Goal: Information Seeking & Learning: Find specific fact

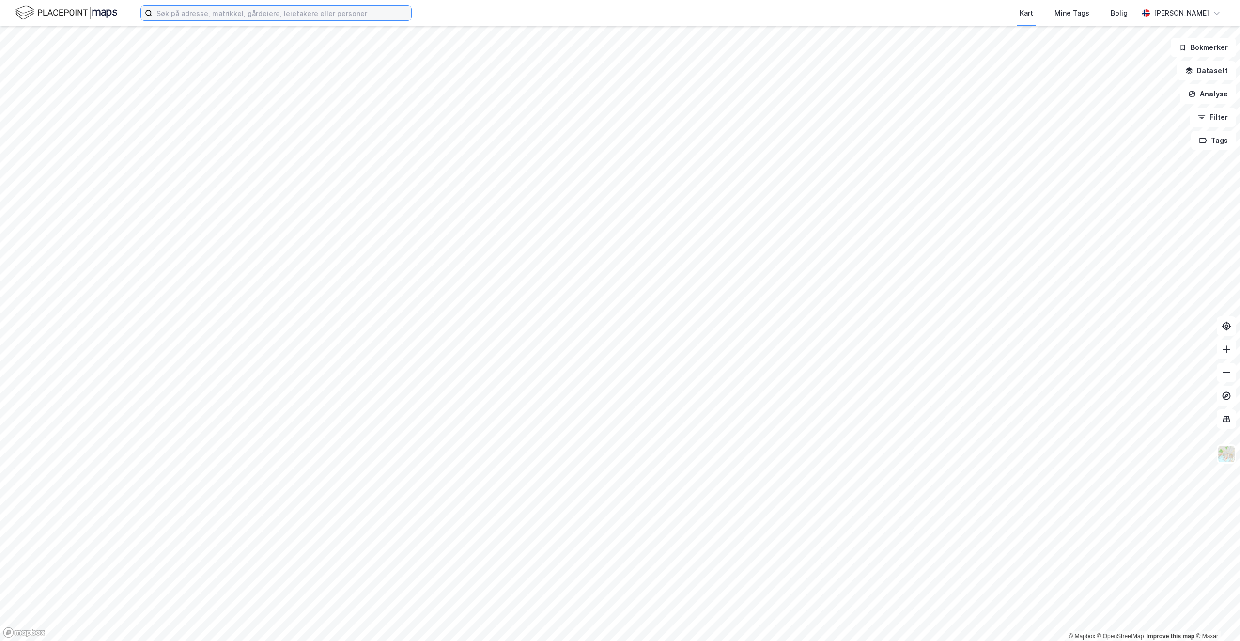
click at [229, 18] on input at bounding box center [282, 13] width 259 height 15
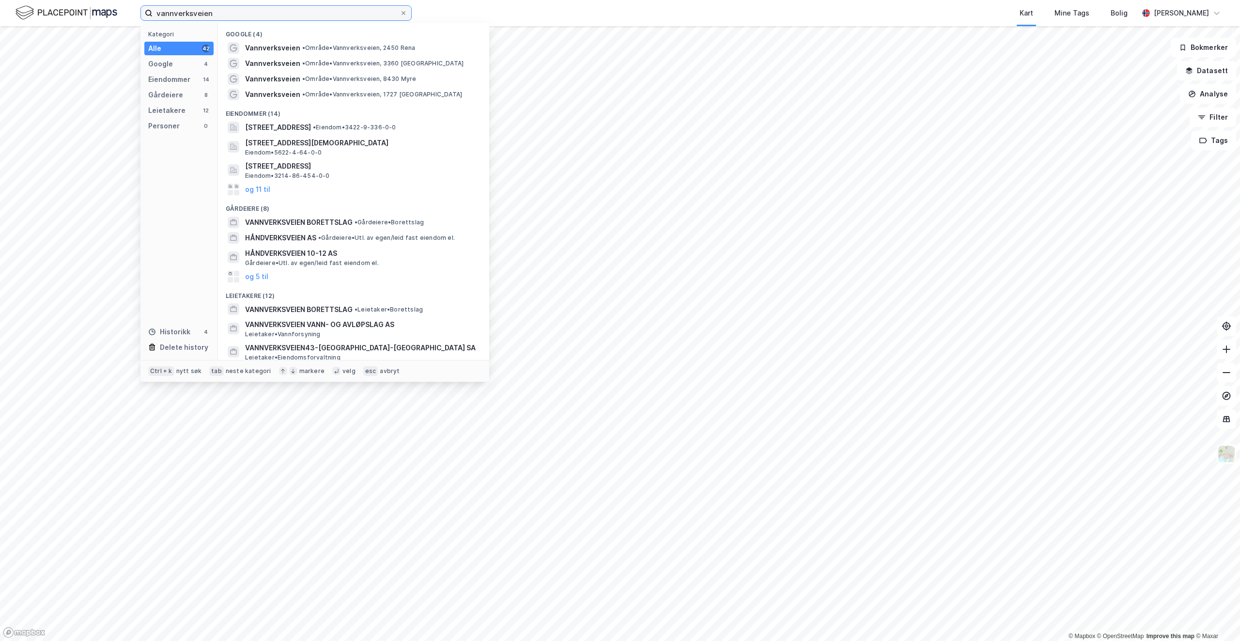
click at [219, 11] on input "vannverksveien" at bounding box center [276, 13] width 247 height 15
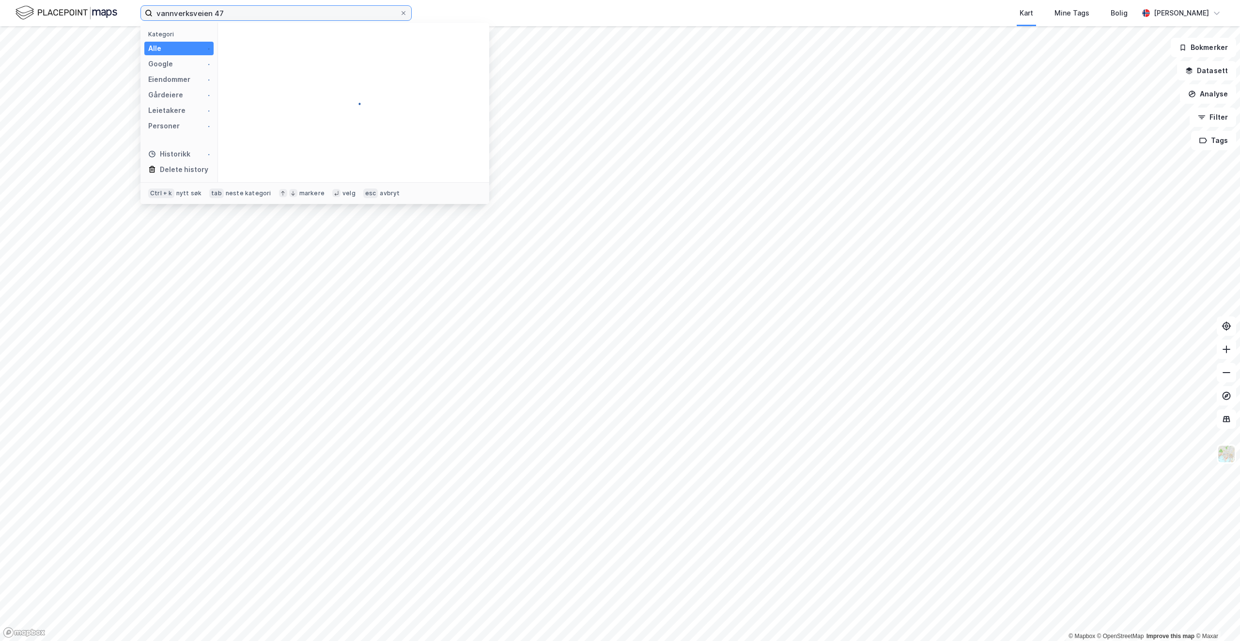
type input "vannverksveien 47"
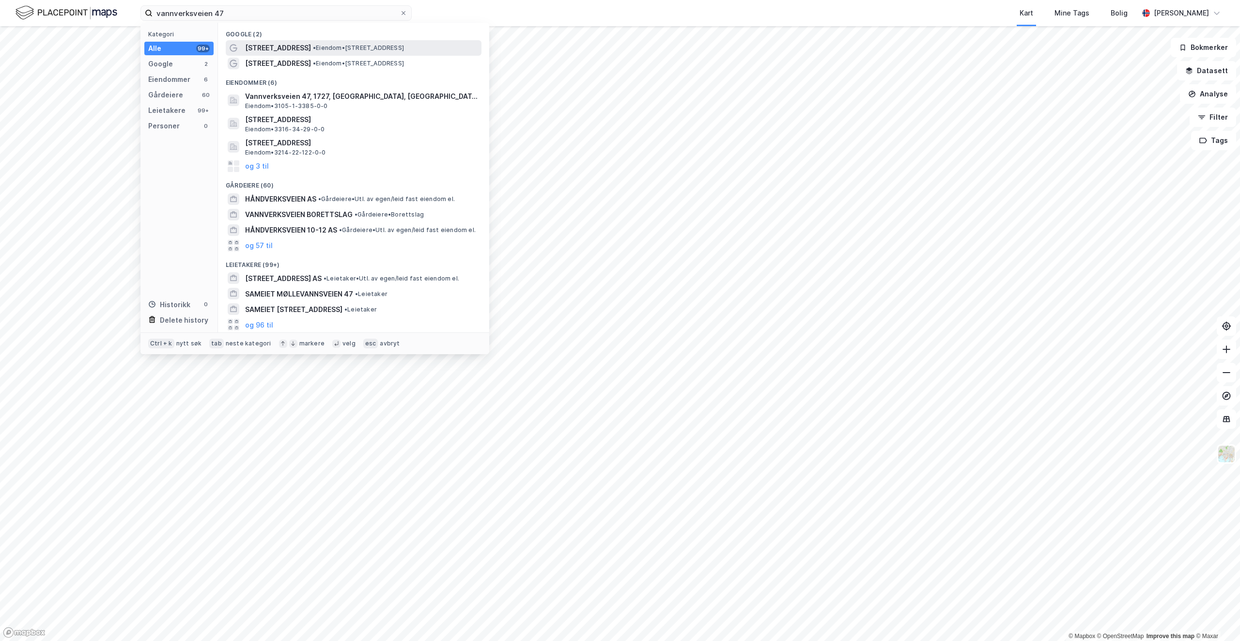
click at [297, 46] on span "[STREET_ADDRESS]" at bounding box center [278, 48] width 66 height 12
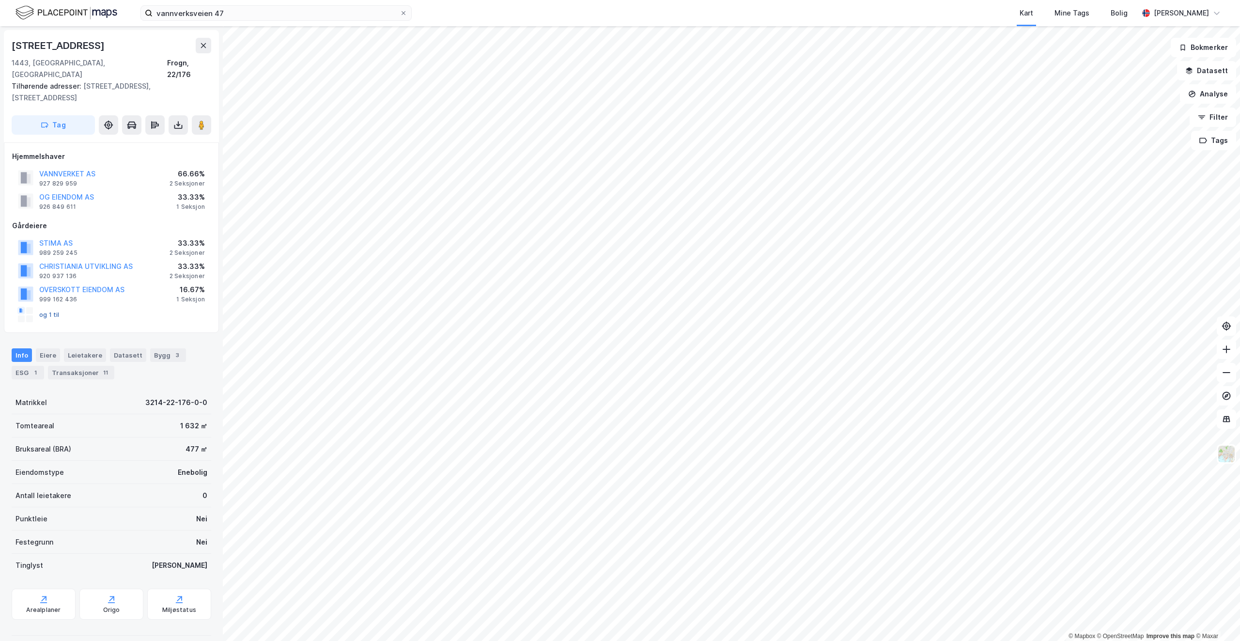
click at [0, 0] on button "og 1 til" at bounding box center [0, 0] width 0 height 0
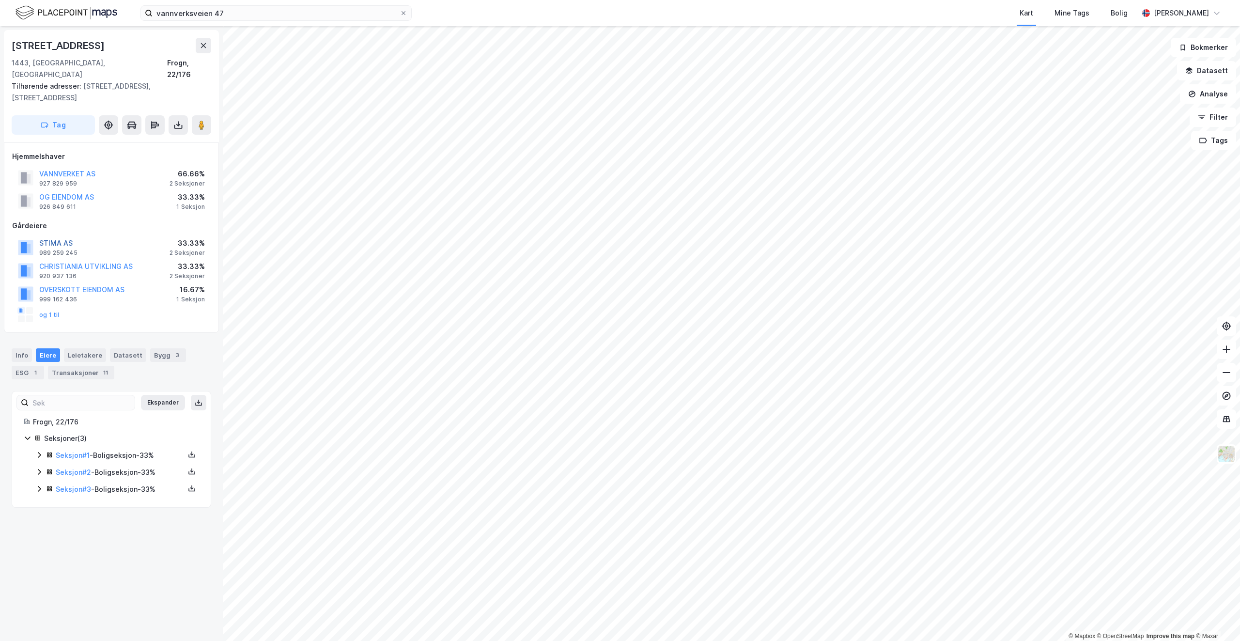
click at [0, 0] on button "STIMA AS" at bounding box center [0, 0] width 0 height 0
